Goal: Transaction & Acquisition: Purchase product/service

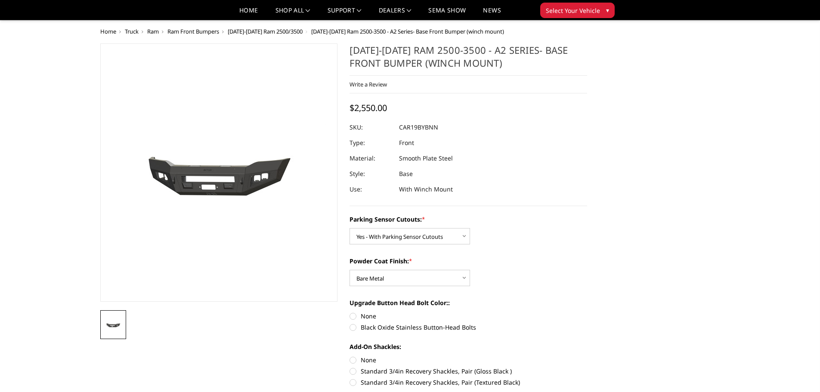
select select "2015"
select select "2016"
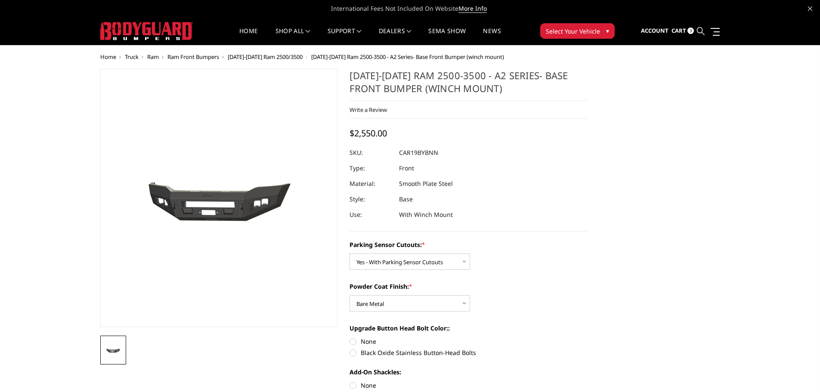
click at [701, 30] on icon at bounding box center [701, 31] width 8 height 8
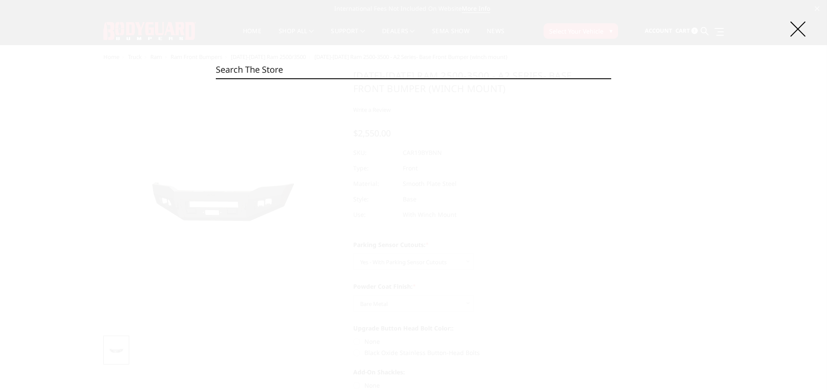
click at [296, 71] on input "Search" at bounding box center [413, 69] width 395 height 17
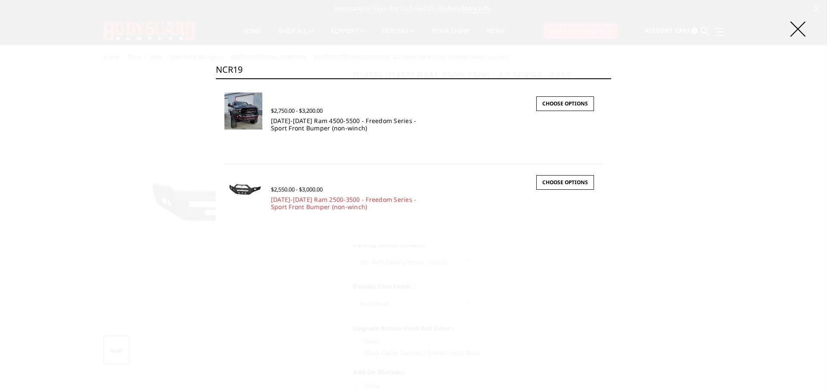
type input "NCR19"
click at [300, 125] on link "2019-2025 Ram 4500-5500 - Freedom Series - Sport Front Bumper (non-winch)" at bounding box center [344, 124] width 146 height 15
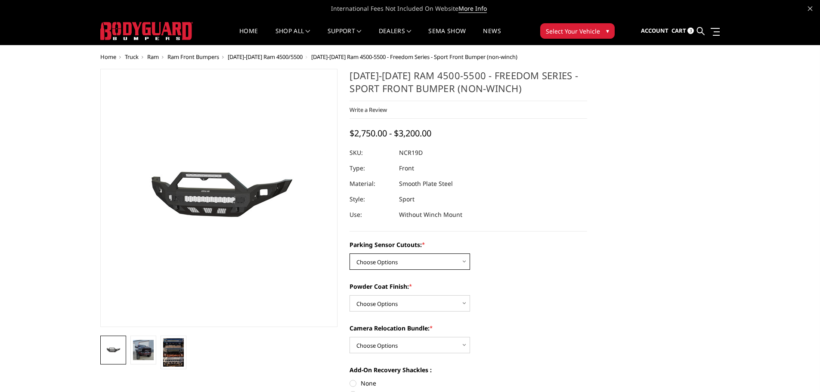
click at [452, 265] on select "Choose Options No - Without Parking Sensor Cutouts Yes - With Parking Sensor Cu…" at bounding box center [410, 262] width 121 height 16
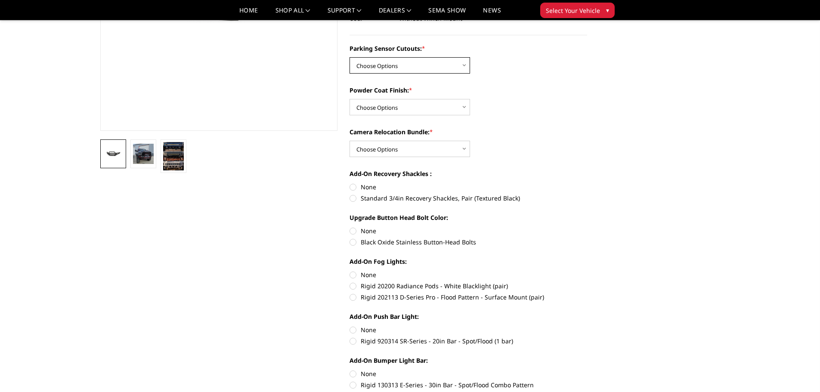
scroll to position [43, 0]
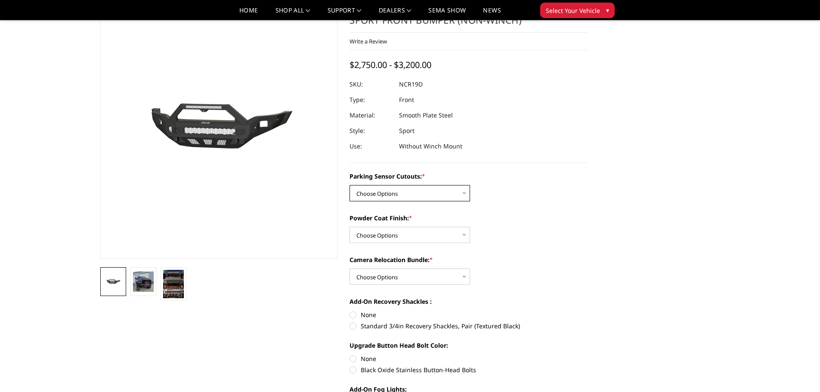
click at [450, 195] on select "Choose Options No - Without Parking Sensor Cutouts Yes - With Parking Sensor Cu…" at bounding box center [410, 193] width 121 height 16
select select "2727"
click at [350, 185] on select "Choose Options No - Without Parking Sensor Cutouts Yes - With Parking Sensor Cu…" at bounding box center [410, 193] width 121 height 16
click at [425, 236] on select "Choose Options Bare Metal Texture Black Powder Coat" at bounding box center [410, 235] width 121 height 16
select select "2729"
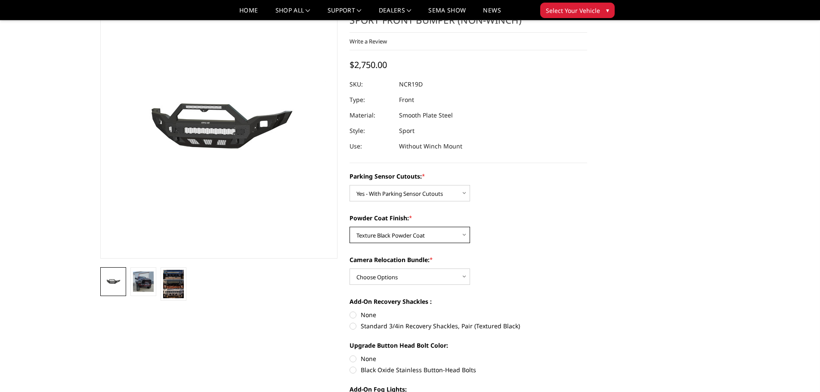
click at [350, 227] on select "Choose Options Bare Metal Texture Black Powder Coat" at bounding box center [410, 235] width 121 height 16
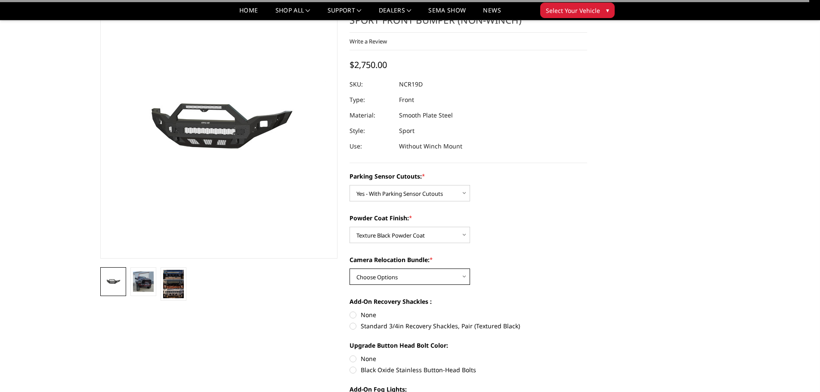
click at [426, 279] on select "Choose Options WITH Camera Relocation Bundle WITHOUT Camera Relocation Bundle" at bounding box center [410, 277] width 121 height 16
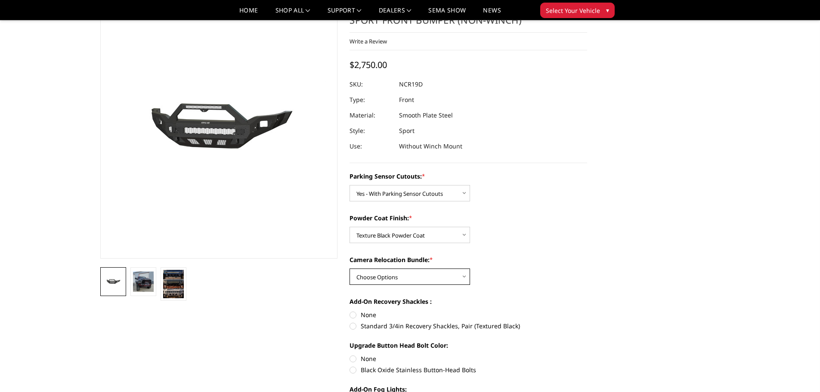
select select "2730"
click at [350, 269] on select "Choose Options WITH Camera Relocation Bundle WITHOUT Camera Relocation Bundle" at bounding box center [410, 277] width 121 height 16
click at [352, 316] on label "None" at bounding box center [469, 314] width 238 height 9
click at [350, 311] on input "None" at bounding box center [350, 310] width 0 height 0
radio input "true"
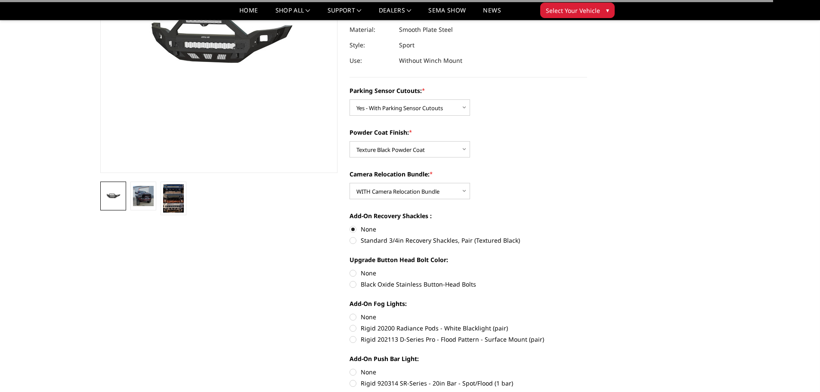
scroll to position [129, 0]
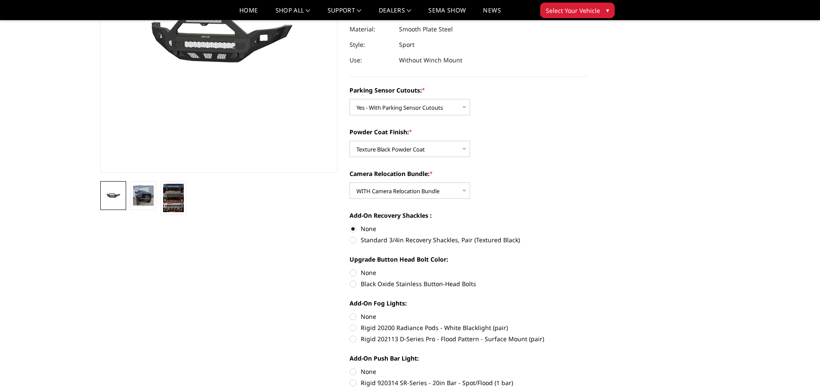
click at [353, 275] on label "None" at bounding box center [469, 272] width 238 height 9
click at [350, 269] on input "None" at bounding box center [350, 268] width 0 height 0
radio input "true"
click at [353, 316] on label "None" at bounding box center [469, 316] width 238 height 9
click at [350, 313] on input "None" at bounding box center [350, 312] width 0 height 0
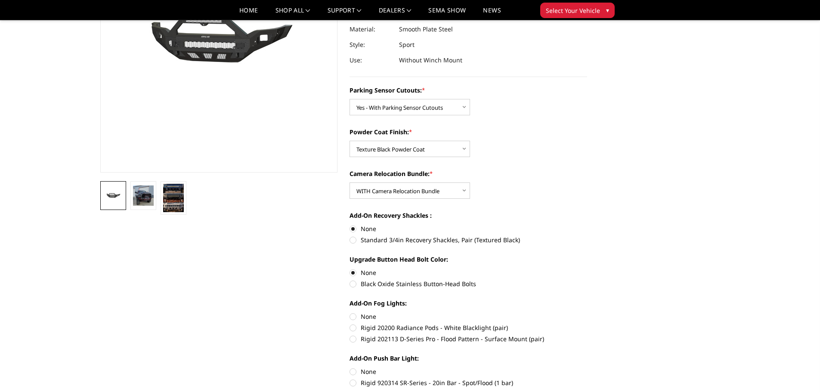
radio input "true"
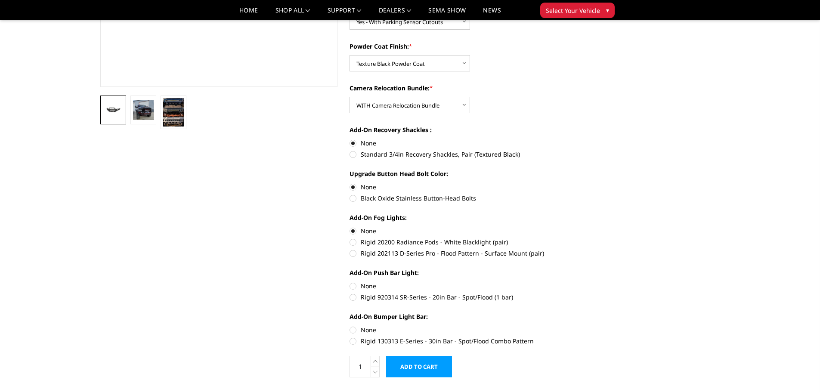
scroll to position [215, 0]
click at [352, 286] on label "None" at bounding box center [469, 285] width 238 height 9
click at [350, 282] on input "None" at bounding box center [350, 281] width 0 height 0
radio input "true"
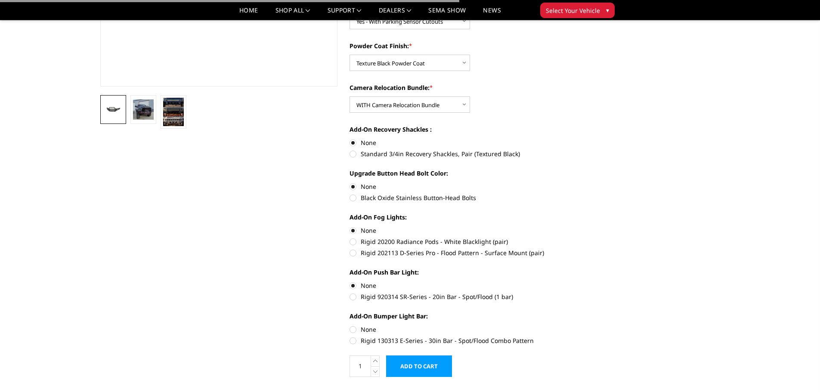
click at [354, 329] on label "None" at bounding box center [469, 329] width 238 height 9
click at [350, 325] on input "None" at bounding box center [350, 325] width 0 height 0
radio input "true"
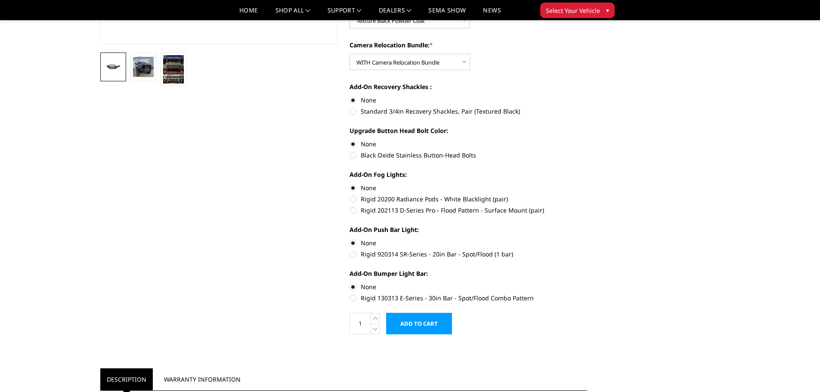
scroll to position [258, 0]
click at [428, 321] on input "Add to Cart" at bounding box center [419, 324] width 66 height 22
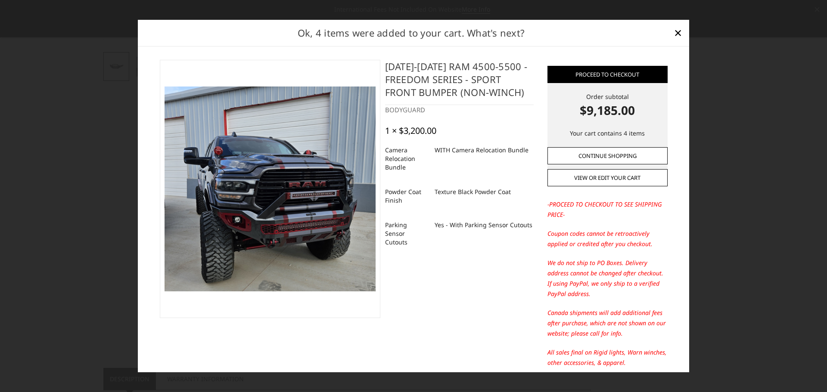
click at [601, 155] on link "Continue Shopping" at bounding box center [607, 155] width 120 height 17
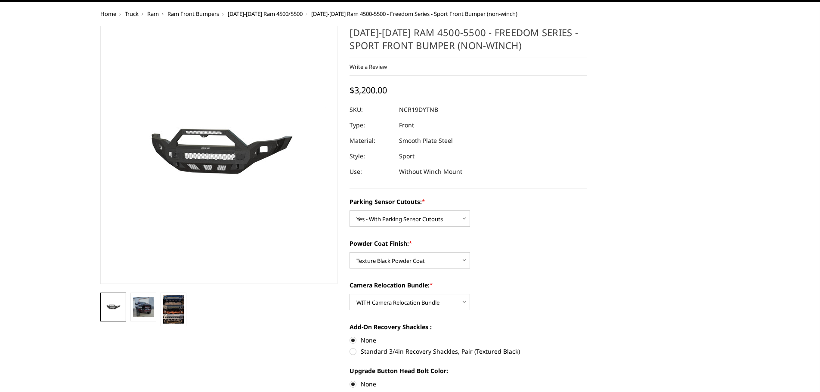
scroll to position [0, 0]
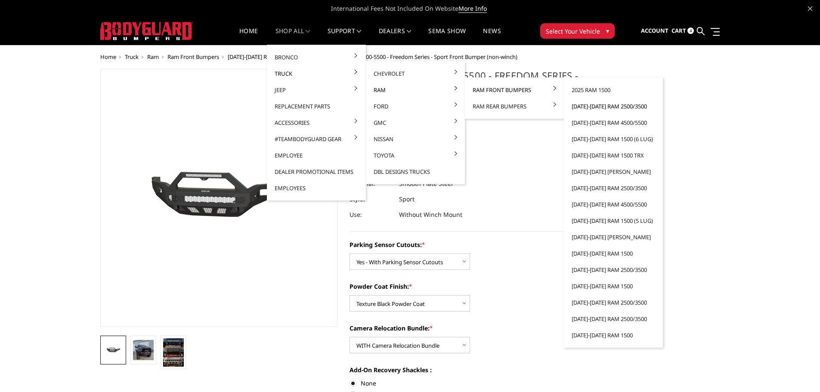
click at [588, 108] on link "[DATE]-[DATE] Ram 2500/3500" at bounding box center [613, 106] width 92 height 16
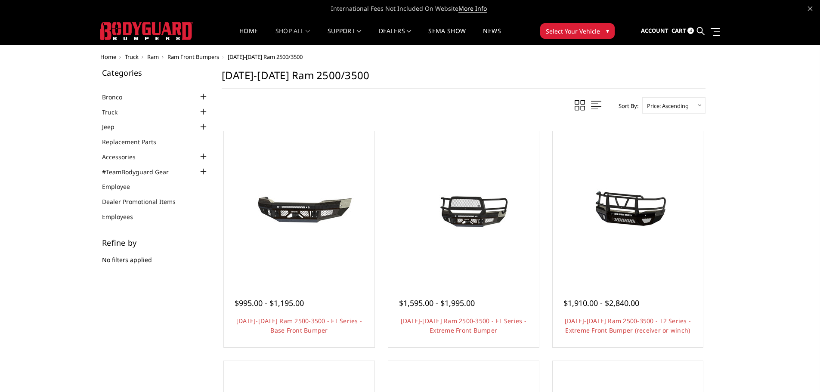
click at [677, 30] on span "Cart" at bounding box center [679, 31] width 15 height 8
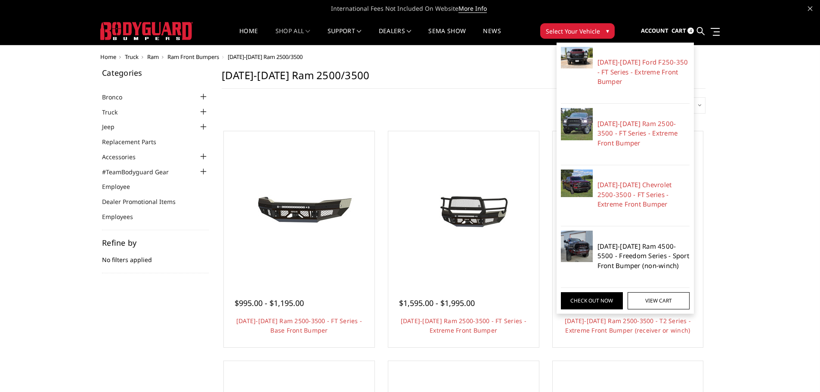
click at [621, 253] on link "[DATE]-[DATE] Ram 4500-5500 - Freedom Series - Sport Front Bumper (non-winch)" at bounding box center [644, 256] width 93 height 29
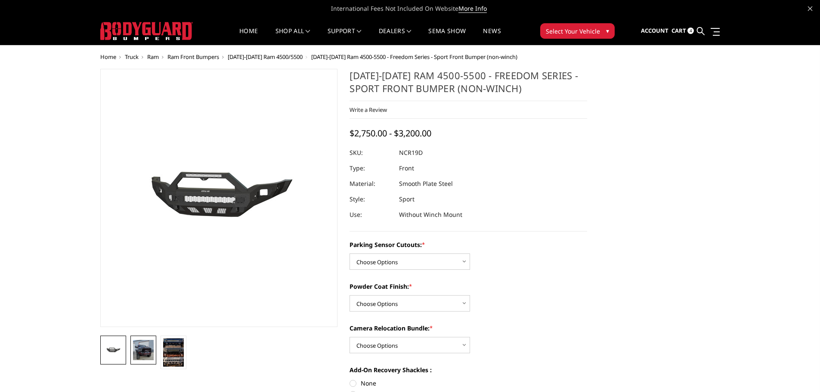
click at [144, 351] on img at bounding box center [143, 350] width 21 height 20
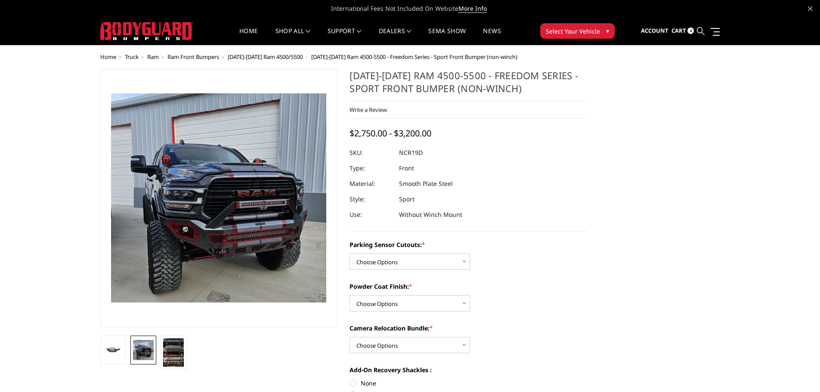
click at [700, 29] on icon at bounding box center [701, 31] width 8 height 8
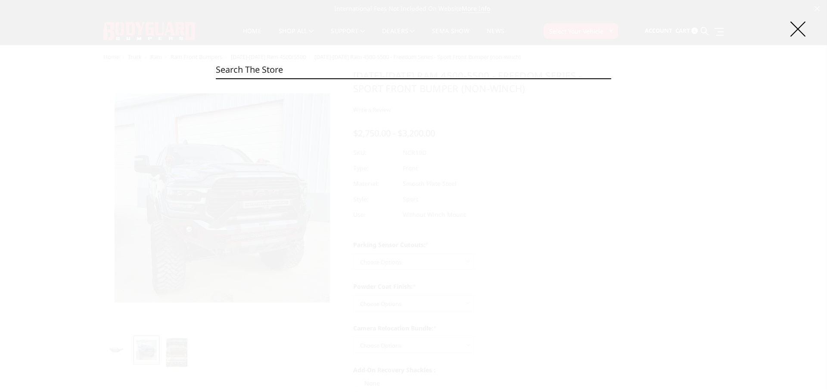
click at [418, 70] on input "Search" at bounding box center [413, 69] width 395 height 17
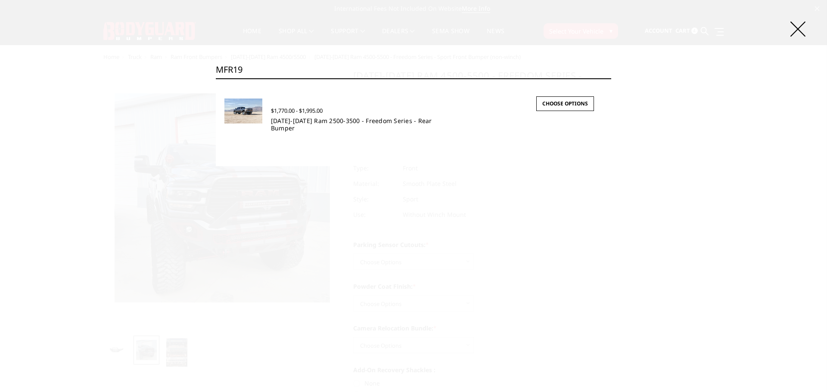
type input "MFR19"
click at [325, 121] on link "[DATE]-[DATE] Ram 2500-3500 - Freedom Series - Rear Bumper" at bounding box center [351, 124] width 161 height 15
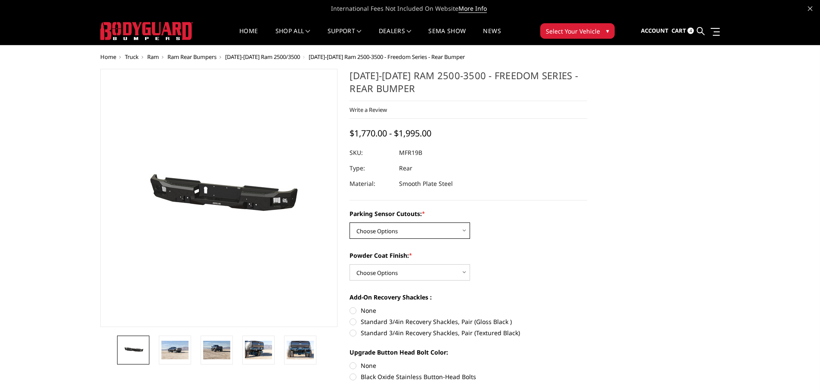
click at [433, 231] on select "Choose Options No - Without Parking Sensor Cutouts Yes - With Parking Sensor Cu…" at bounding box center [410, 231] width 121 height 16
select select "2709"
click at [350, 223] on select "Choose Options No - Without Parking Sensor Cutouts Yes - With Parking Sensor Cu…" at bounding box center [410, 231] width 121 height 16
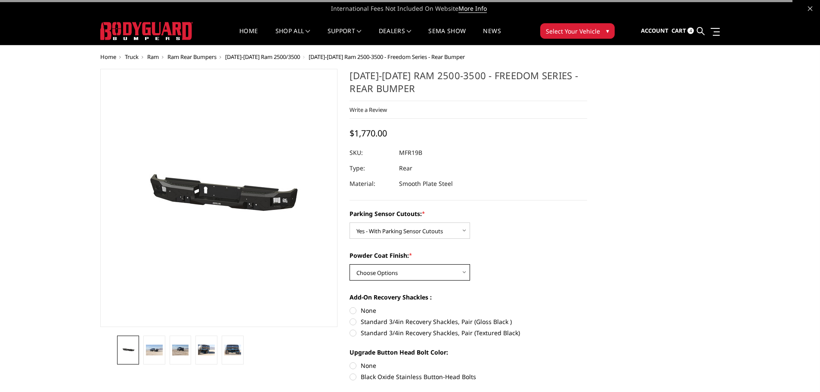
click at [423, 276] on select "Choose Options Bare Metal Texture Black Powder Coat" at bounding box center [410, 272] width 121 height 16
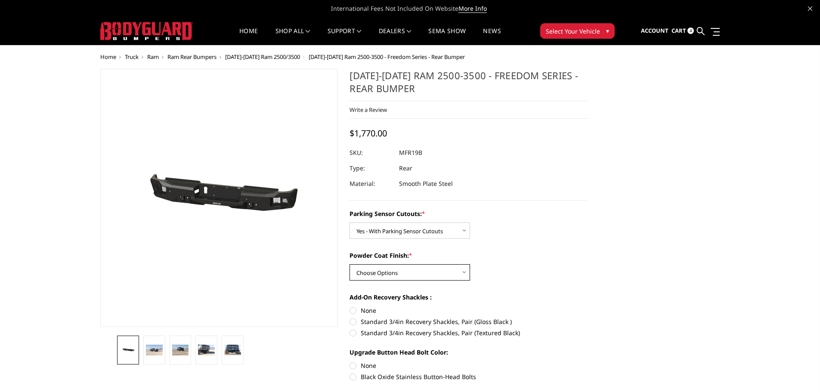
select select "2710"
click at [350, 264] on select "Choose Options Bare Metal Texture Black Powder Coat" at bounding box center [410, 272] width 121 height 16
click at [353, 310] on label "None" at bounding box center [469, 310] width 238 height 9
click at [350, 307] on input "None" at bounding box center [350, 306] width 0 height 0
radio input "true"
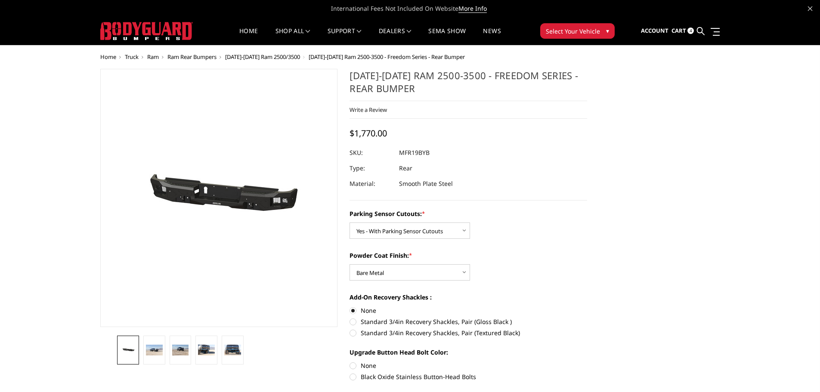
click at [354, 362] on label "None" at bounding box center [469, 365] width 238 height 9
click at [350, 362] on input "None" at bounding box center [350, 361] width 0 height 0
radio input "true"
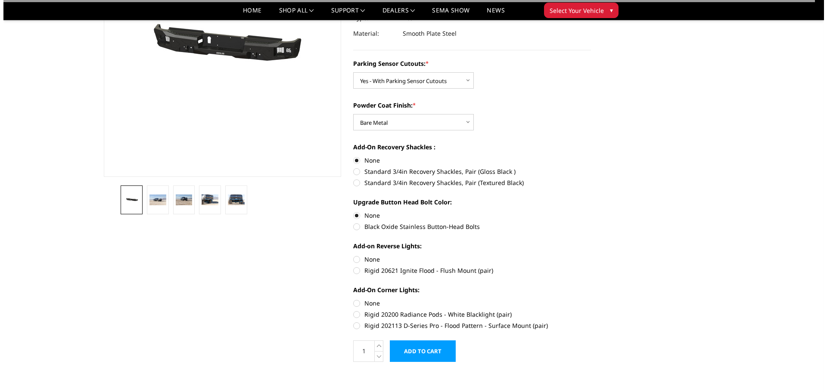
scroll to position [129, 0]
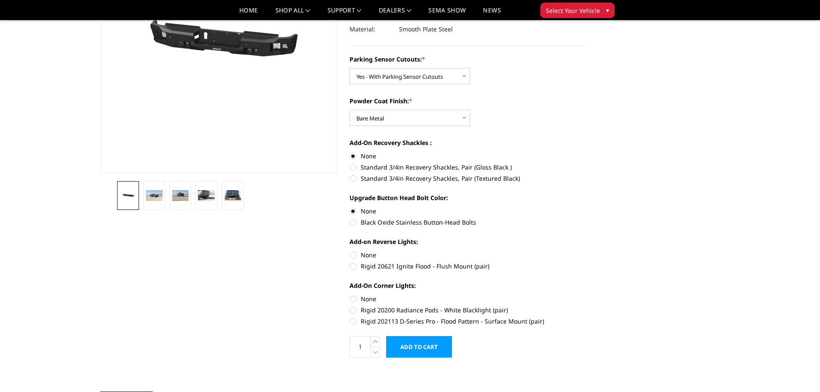
click at [353, 255] on label "None" at bounding box center [469, 255] width 238 height 9
click at [350, 251] on input "None" at bounding box center [350, 251] width 0 height 0
radio input "true"
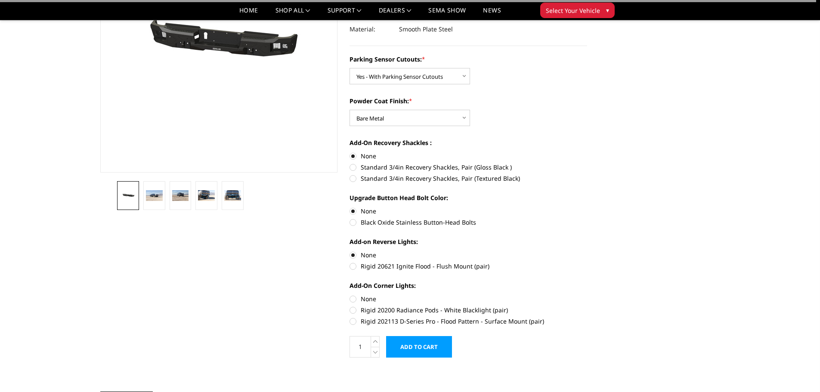
click at [353, 300] on label "None" at bounding box center [469, 298] width 238 height 9
click at [350, 295] on input "None" at bounding box center [350, 294] width 0 height 0
radio input "true"
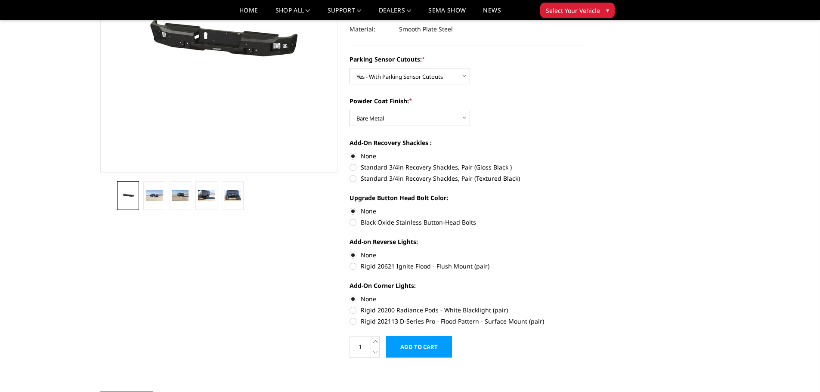
click at [429, 347] on input "Add to Cart" at bounding box center [419, 347] width 66 height 22
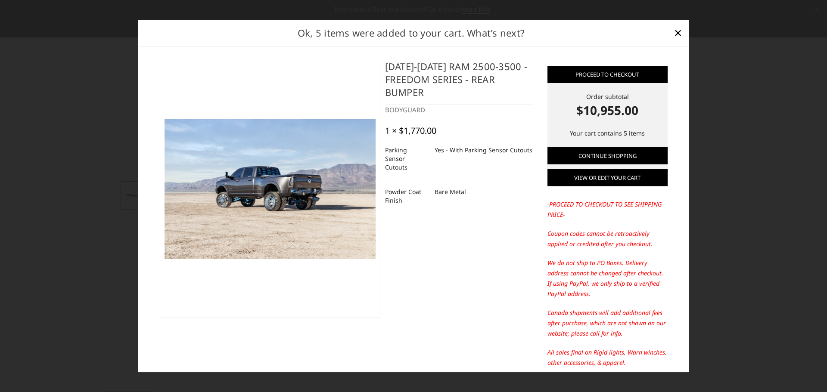
click at [596, 180] on link "View or edit your cart" at bounding box center [607, 177] width 120 height 17
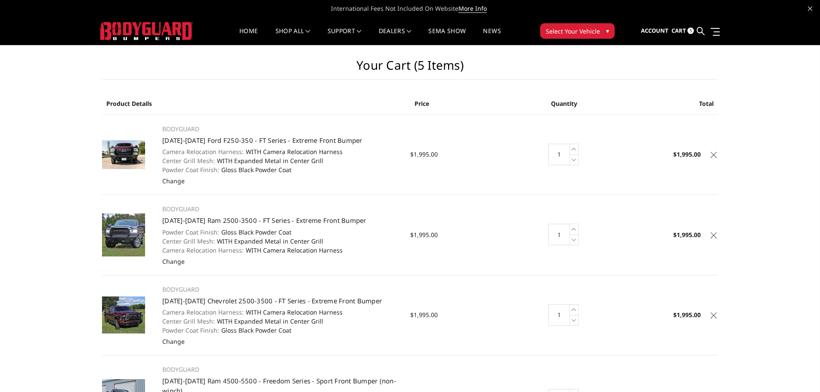
click at [714, 152] on icon at bounding box center [714, 155] width 6 height 6
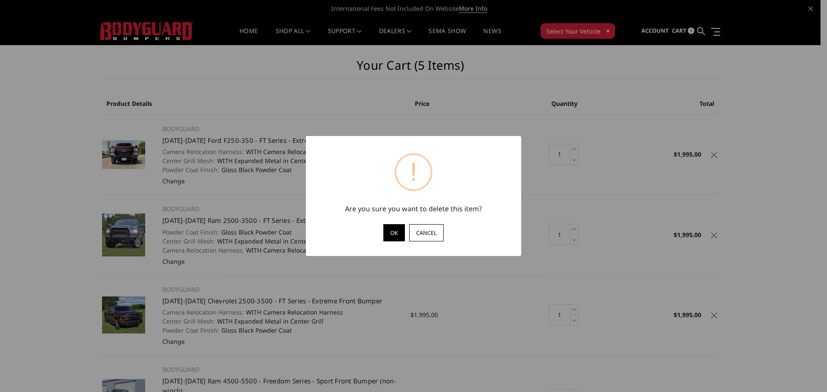
click at [396, 231] on button "OK" at bounding box center [394, 232] width 22 height 17
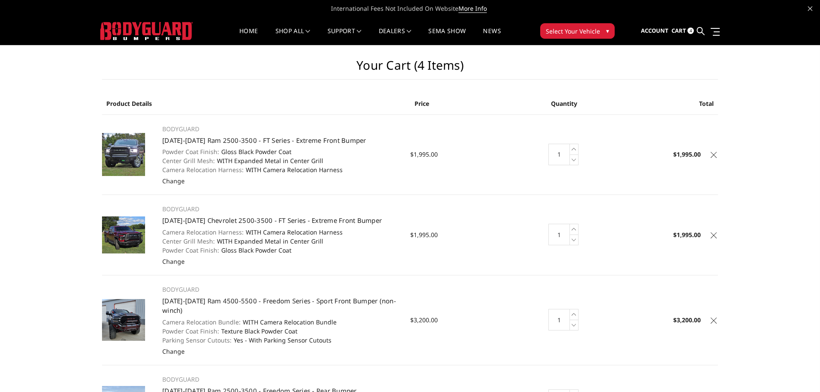
click at [713, 155] on icon at bounding box center [714, 155] width 6 height 6
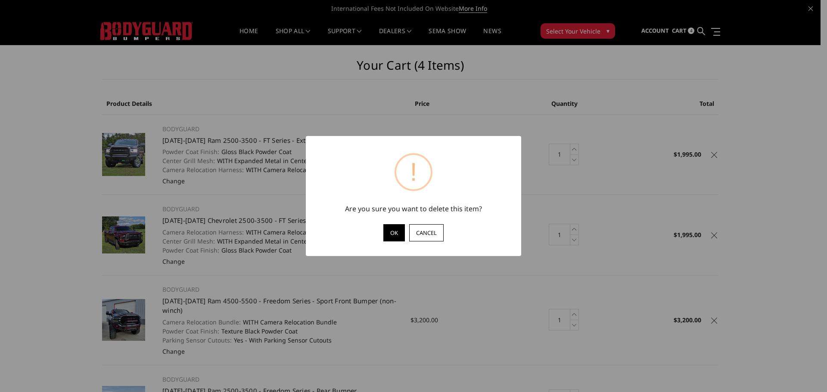
click at [391, 232] on button "OK" at bounding box center [394, 232] width 22 height 17
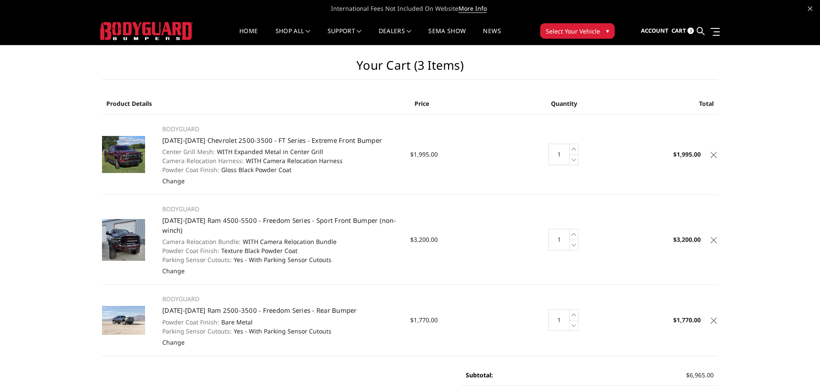
click at [715, 155] on icon at bounding box center [714, 155] width 6 height 6
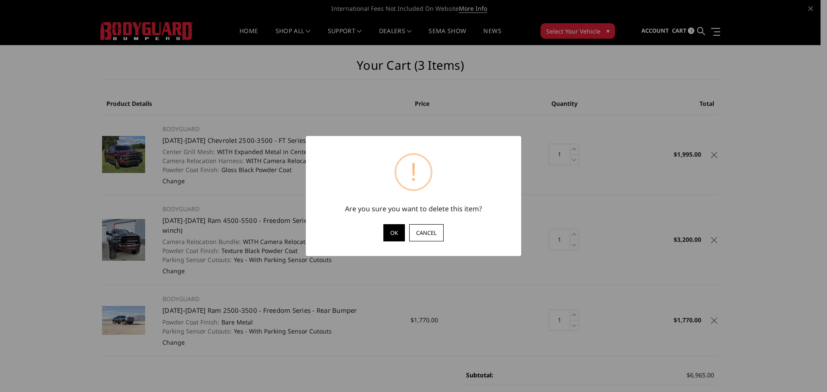
click at [395, 231] on button "OK" at bounding box center [394, 232] width 22 height 17
